Goal: Feedback & Contribution: Leave review/rating

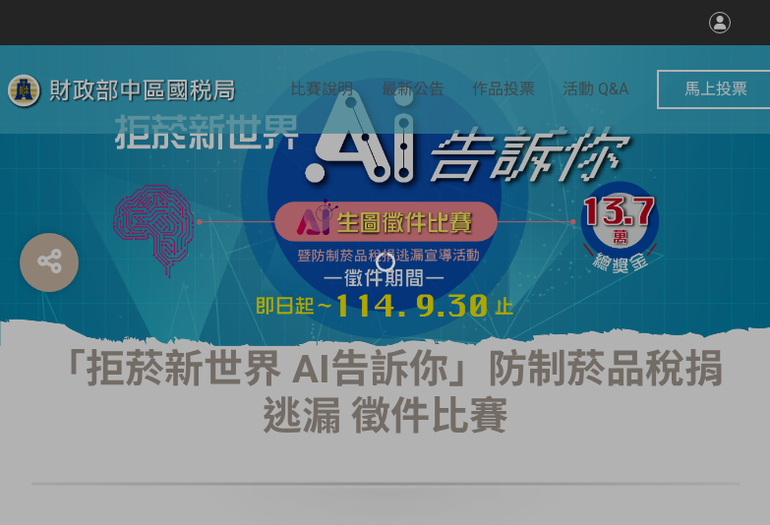
select select "vote"
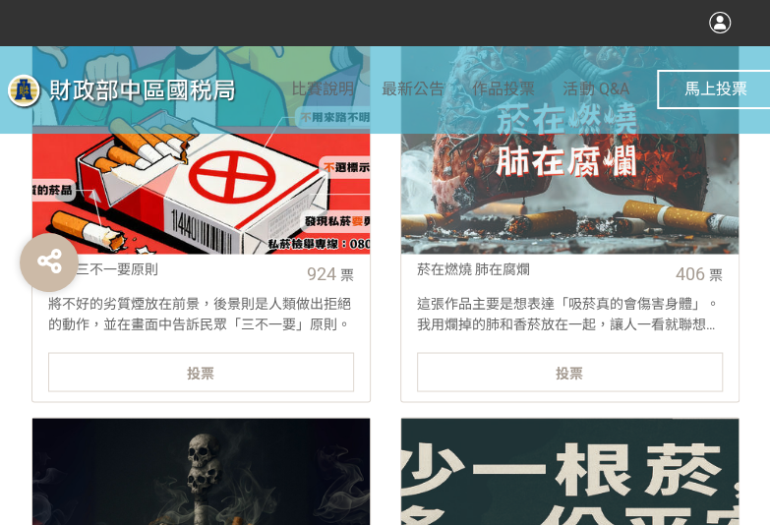
scroll to position [885, 0]
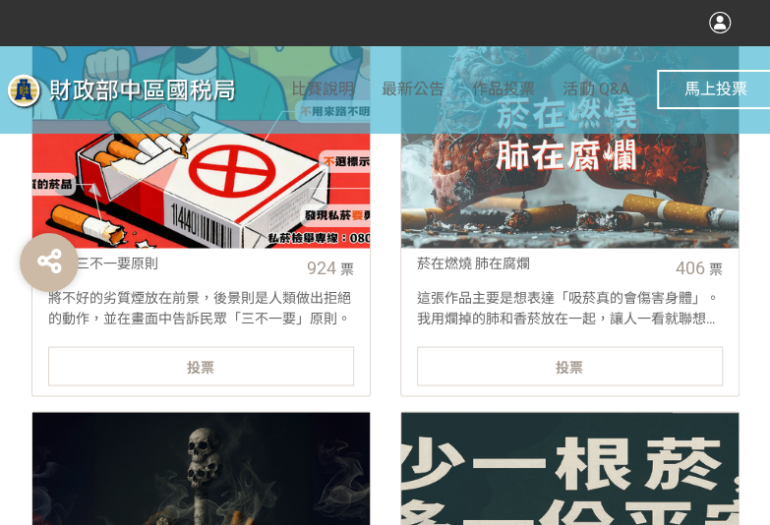
click at [261, 356] on div "投票" at bounding box center [201, 365] width 306 height 39
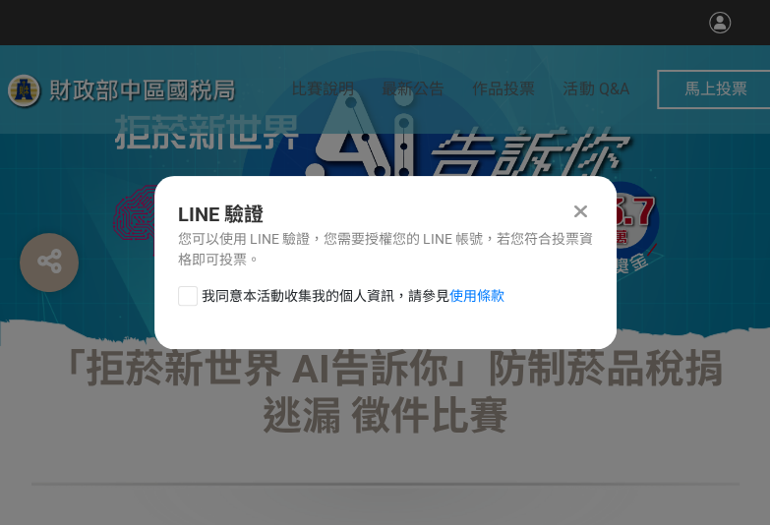
click at [187, 294] on div at bounding box center [188, 296] width 20 height 20
checkbox input "true"
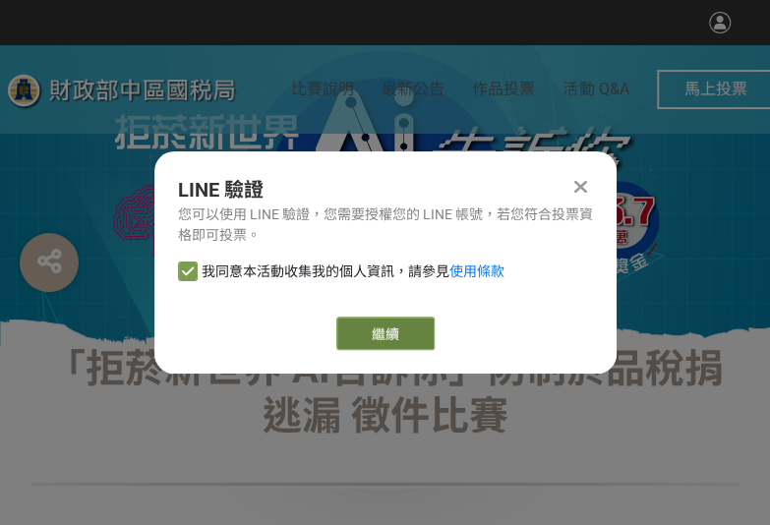
click at [359, 329] on link "繼續" at bounding box center [385, 333] width 98 height 33
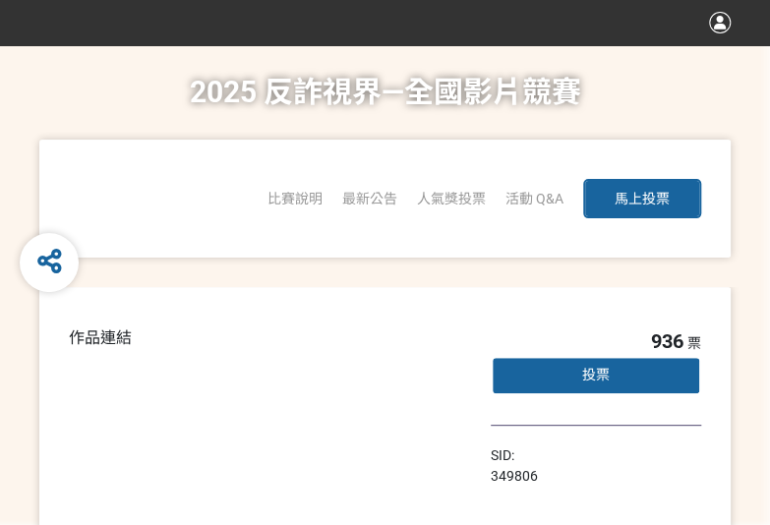
click at [492, 234] on div "比賽說明 最新公告 人氣獎投票 「2025反詐視界—全國影片競賽」短影音組人氣獎投票 「2025反詐視界—全國影片競賽」短片組人氣獎投票 活動 Q&A 馬上投票" at bounding box center [384, 199] width 691 height 118
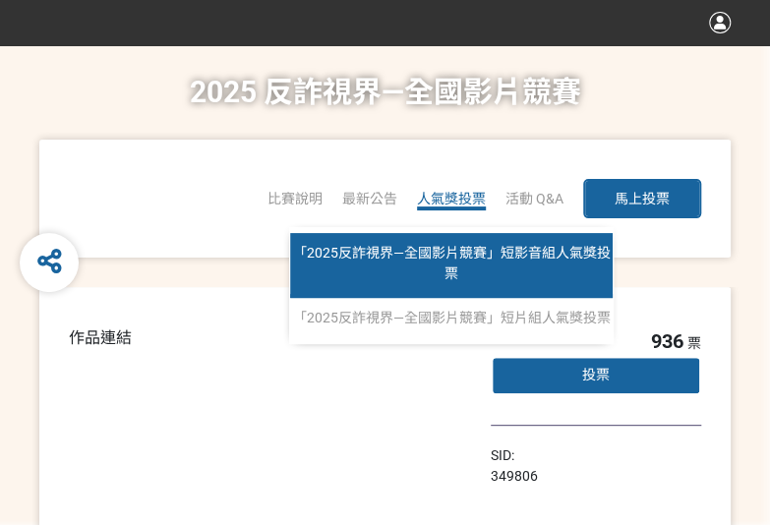
click at [470, 255] on span "「2025反詐視界—全國影片競賽」短影音組人氣獎投票" at bounding box center [452, 263] width 318 height 36
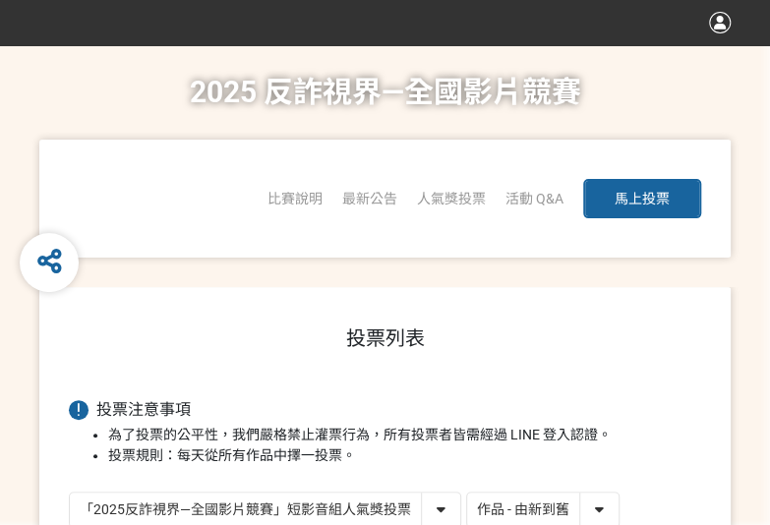
scroll to position [2, 0]
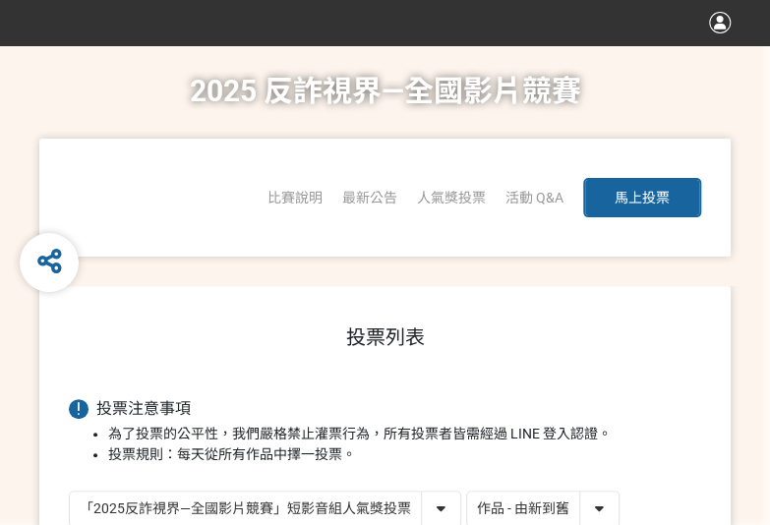
click at [557, 496] on select "作品 - 由新到舊 作品 - 由舊到新 票數 - 由多到少 票數 - 由少到多" at bounding box center [542, 509] width 151 height 34
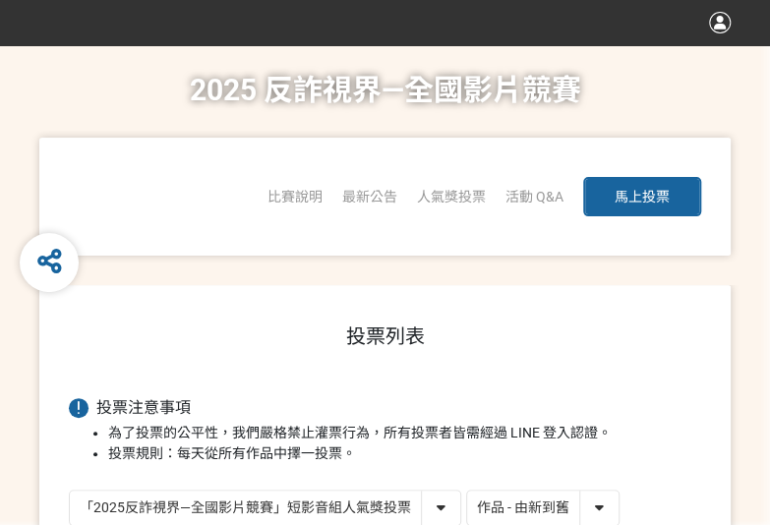
select select "vote"
click at [467, 491] on select "作品 - 由新到舊 作品 - 由舊到新 票數 - 由多到少 票數 - 由少到多" at bounding box center [542, 508] width 151 height 34
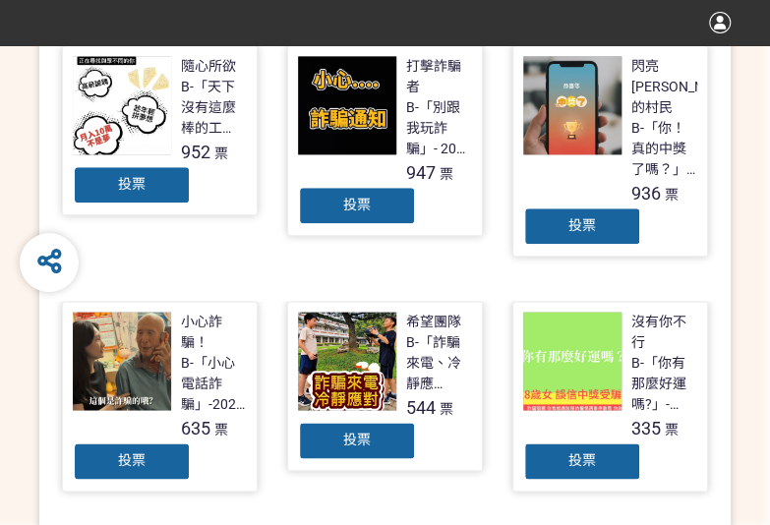
scroll to position [590, 0]
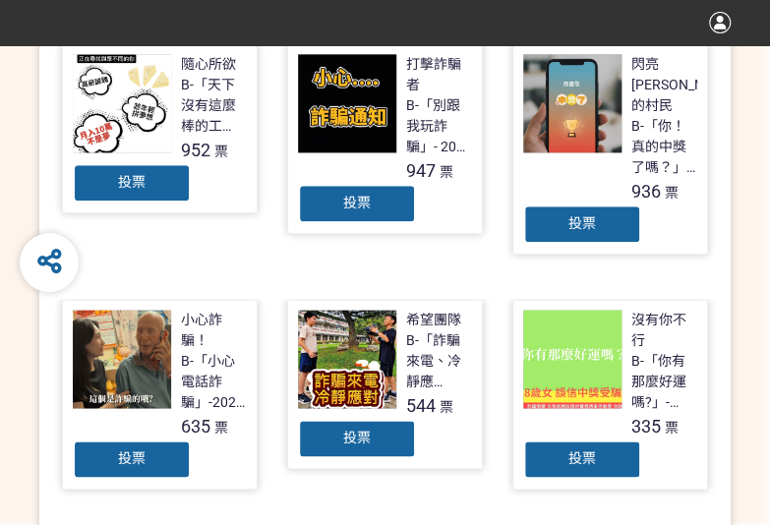
click at [105, 174] on div "投票" at bounding box center [132, 182] width 118 height 39
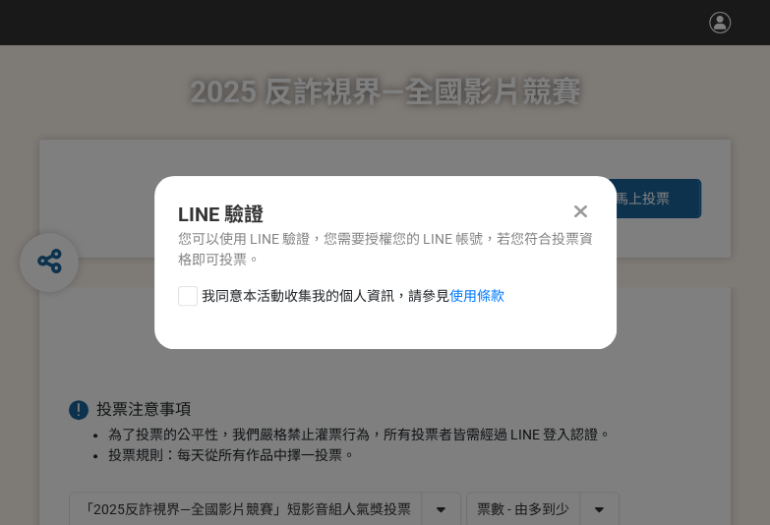
scroll to position [0, 0]
click at [181, 291] on div at bounding box center [188, 296] width 20 height 20
checkbox input "true"
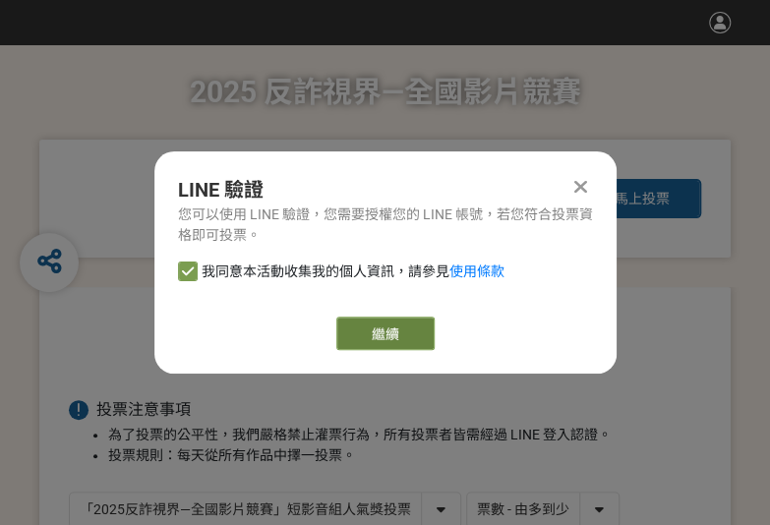
click at [364, 333] on button "繼續" at bounding box center [385, 333] width 98 height 33
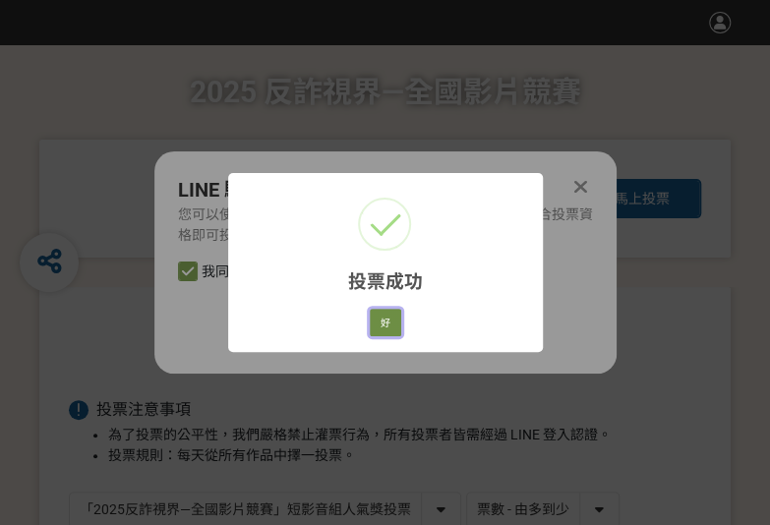
click at [374, 332] on button "好" at bounding box center [385, 323] width 31 height 28
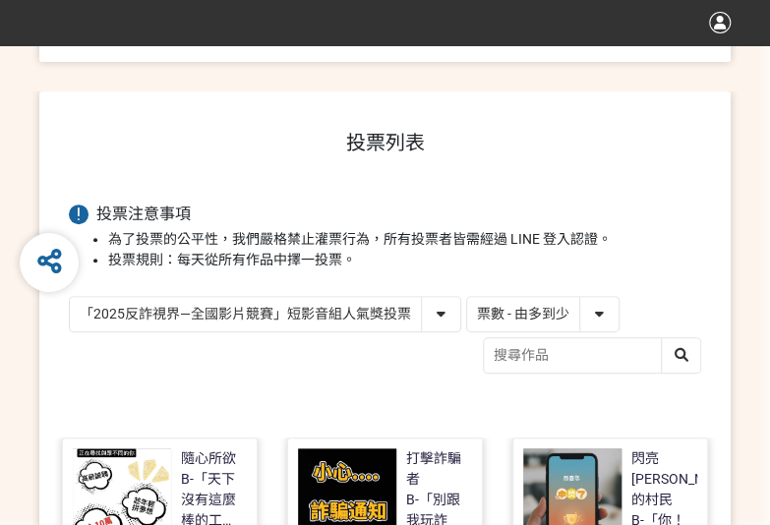
scroll to position [384, 0]
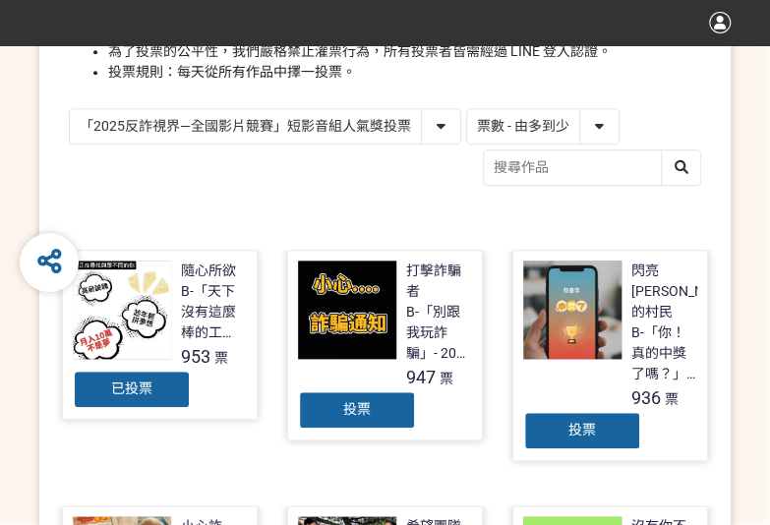
click at [378, 121] on select "「2025反詐視界—全國影片競賽」短影音組人氣獎投票 「2025反詐視界—全國影片競賽」短片組人氣獎投票" at bounding box center [265, 126] width 390 height 34
select select "13146"
click at [70, 109] on select "「2025反詐視界—全國影片競賽」短影音組人氣獎投票 「2025反詐視界—全國影片競賽」短片組人氣獎投票" at bounding box center [265, 126] width 390 height 34
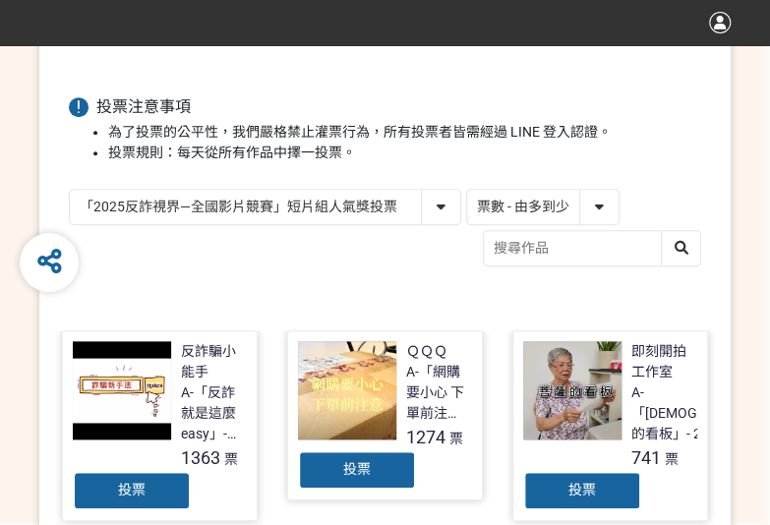
scroll to position [393, 0]
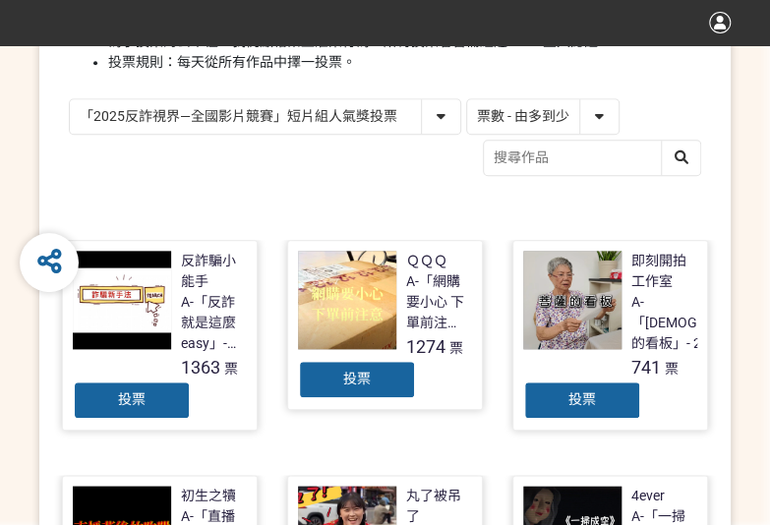
click at [120, 402] on span "投票" at bounding box center [132, 399] width 28 height 16
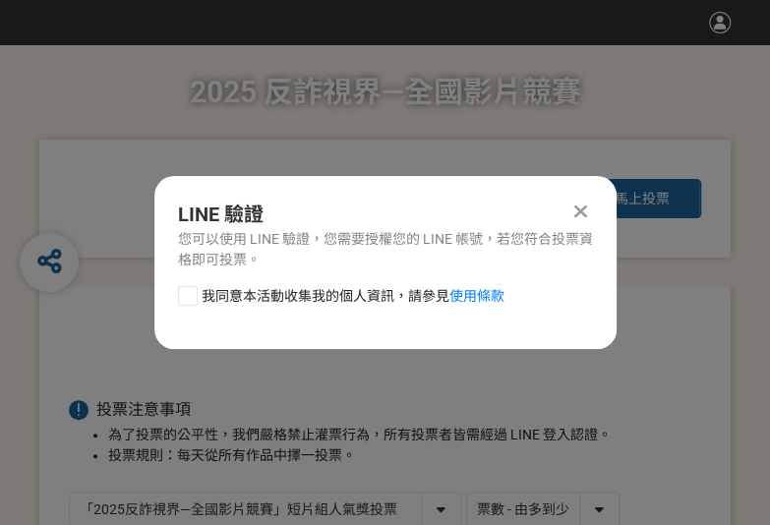
click at [190, 299] on div at bounding box center [188, 296] width 20 height 20
checkbox input "true"
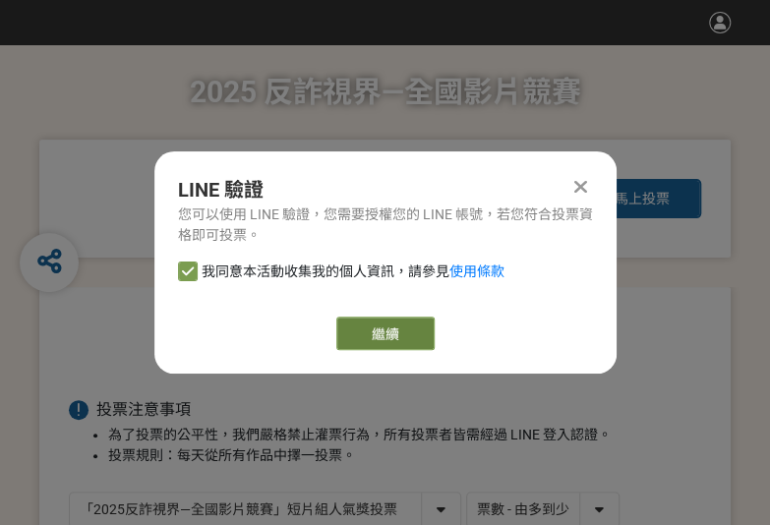
click at [429, 326] on button "繼續" at bounding box center [385, 333] width 98 height 33
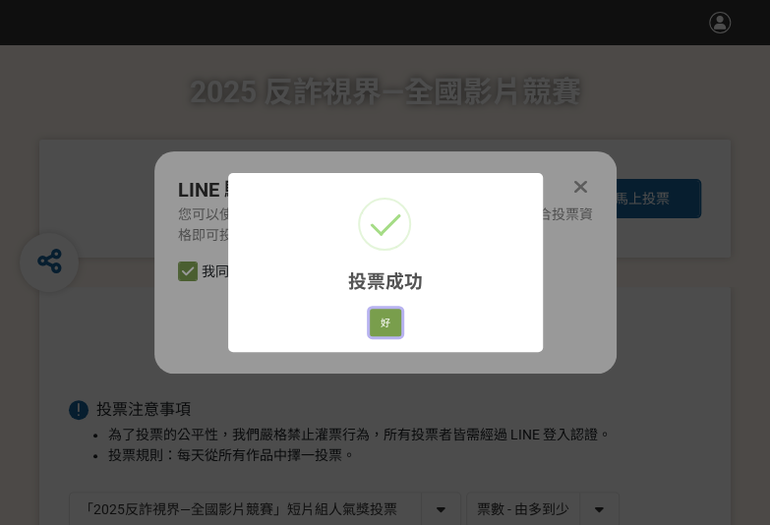
drag, startPoint x: 386, startPoint y: 328, endPoint x: 505, endPoint y: 345, distance: 120.2
click at [386, 328] on button "好" at bounding box center [385, 323] width 31 height 28
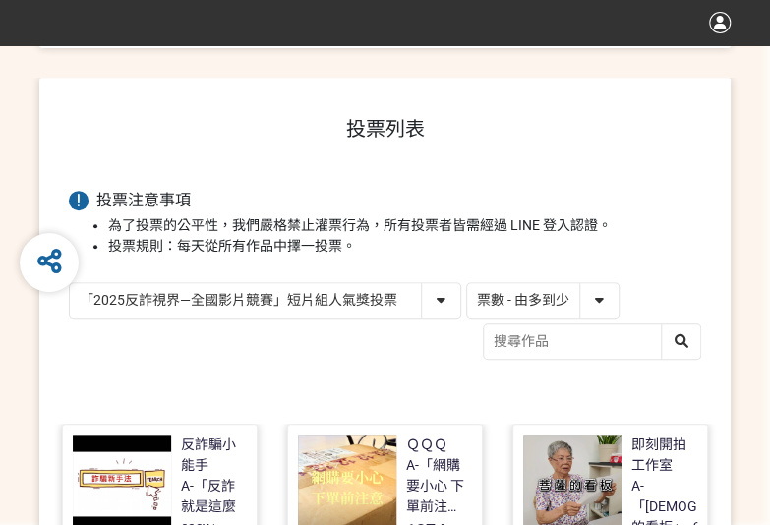
scroll to position [280, 0]
